Goal: Information Seeking & Learning: Learn about a topic

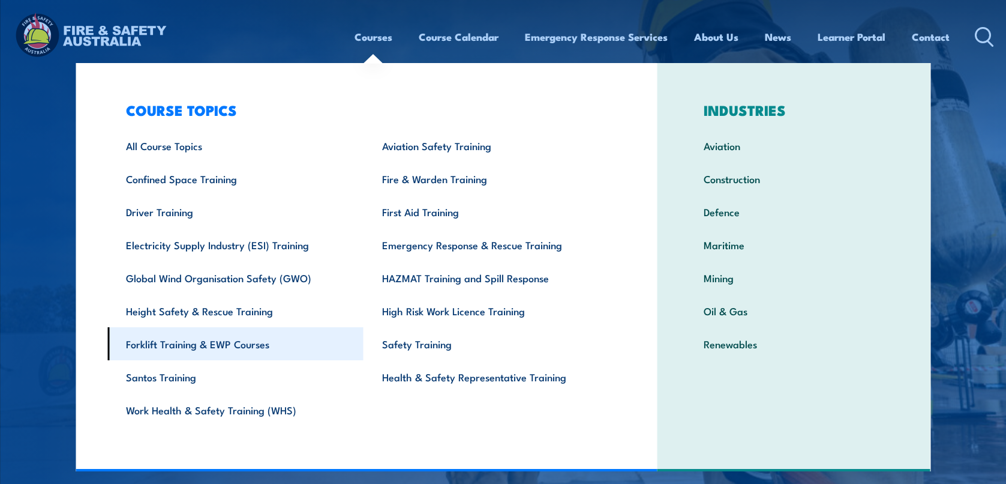
click at [138, 341] on link "Forklift Training & EWP Courses" at bounding box center [235, 343] width 256 height 33
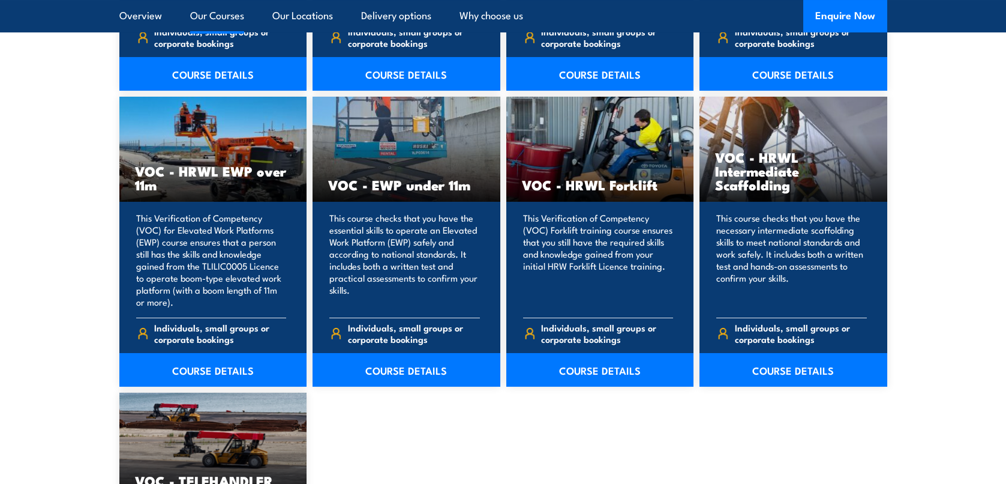
scroll to position [1500, 0]
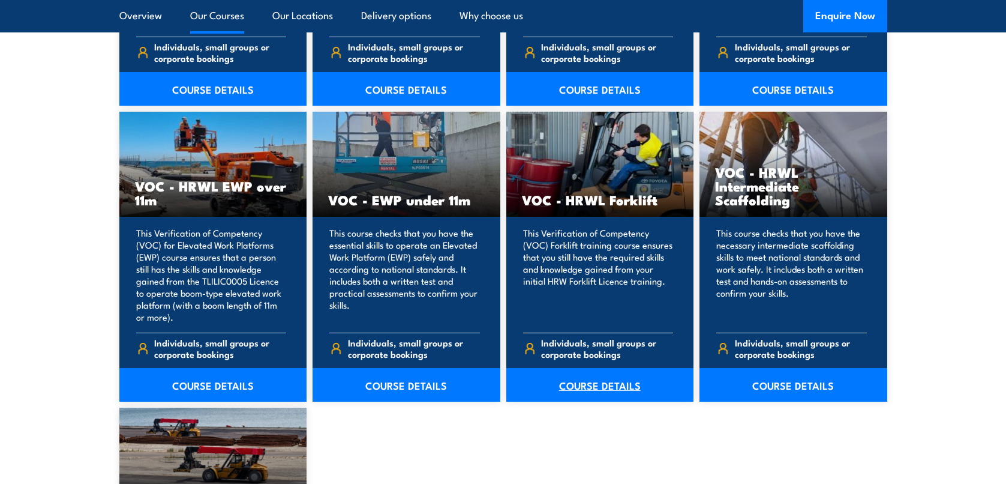
drag, startPoint x: 616, startPoint y: 391, endPoint x: 622, endPoint y: 394, distance: 6.5
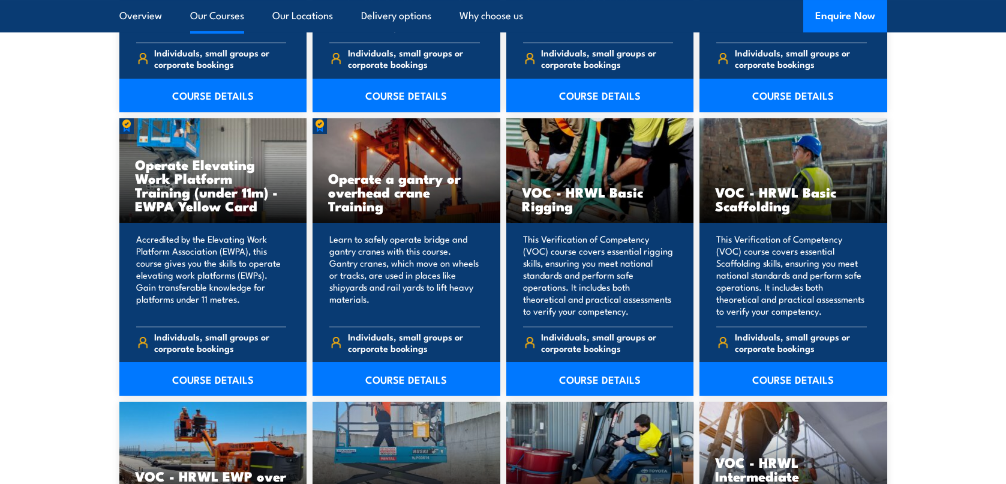
scroll to position [1140, 0]
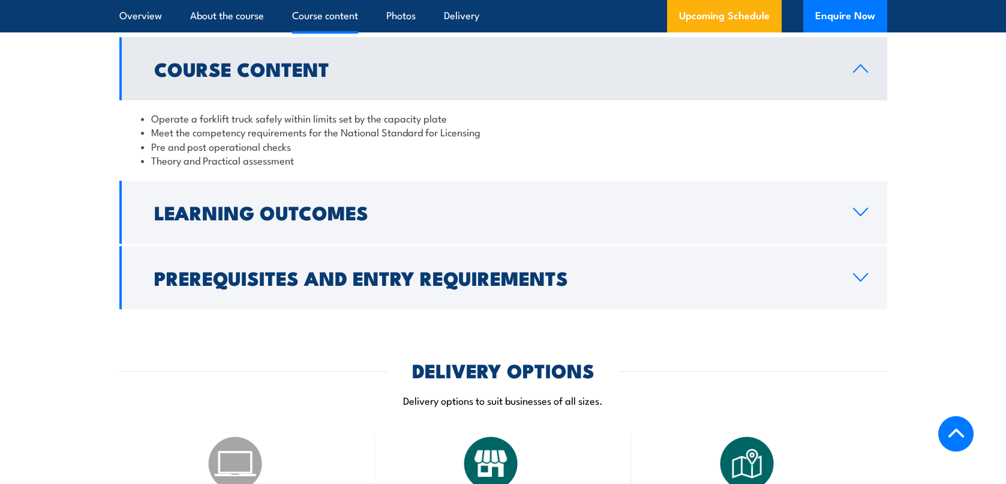
scroll to position [1020, 0]
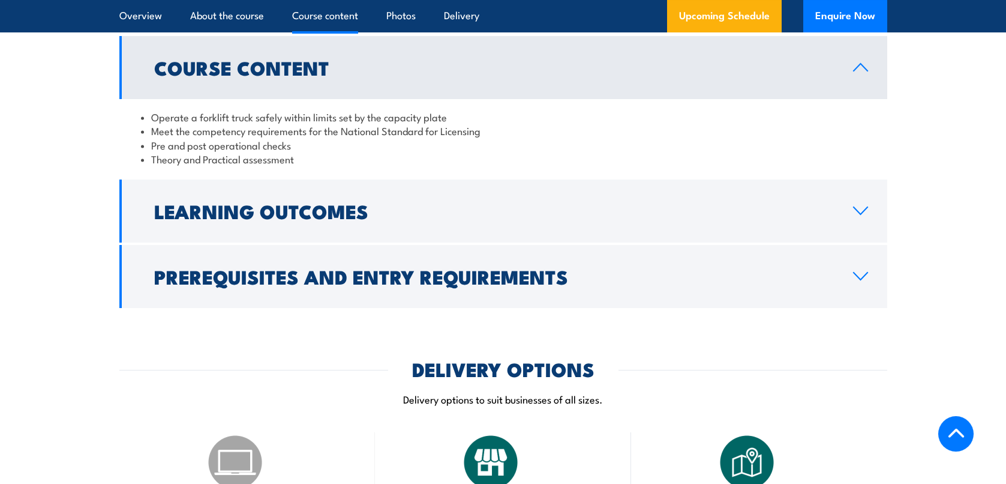
drag, startPoint x: 863, startPoint y: 218, endPoint x: 865, endPoint y: 237, distance: 19.3
click at [863, 218] on link "Learning Outcomes" at bounding box center [503, 210] width 768 height 63
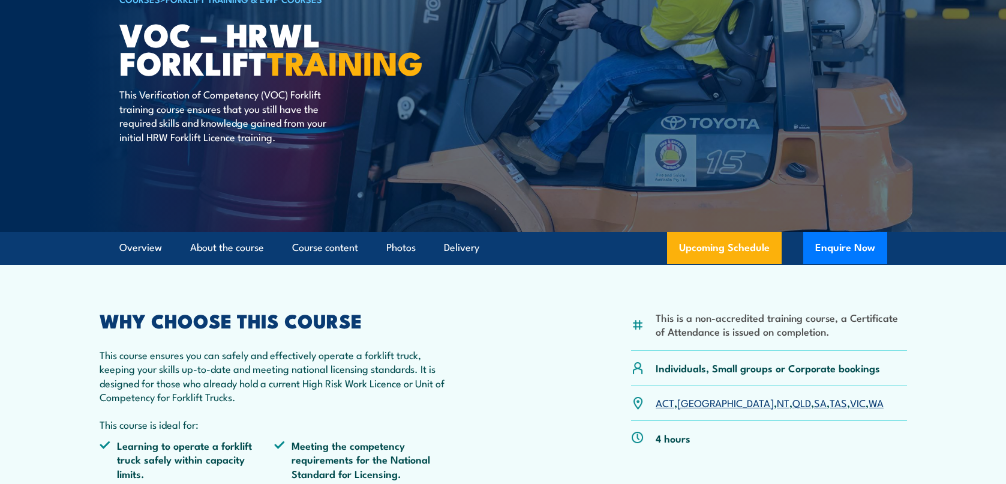
scroll to position [0, 0]
